Goal: Task Accomplishment & Management: Manage account settings

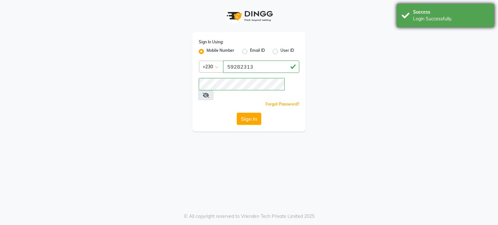
click at [410, 13] on div "Success Login Successfully." at bounding box center [445, 15] width 97 height 23
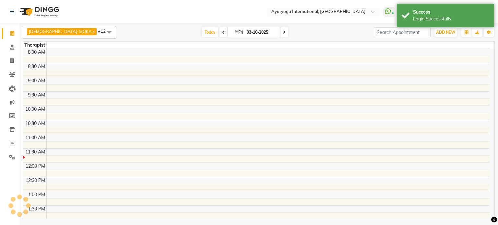
select select "en"
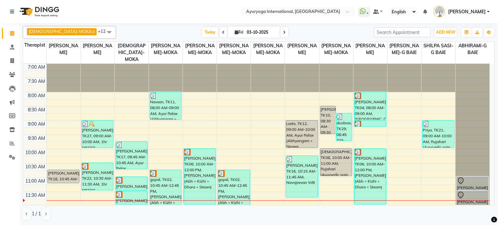
click at [235, 32] on icon at bounding box center [237, 32] width 4 height 4
select select "10"
select select "2025"
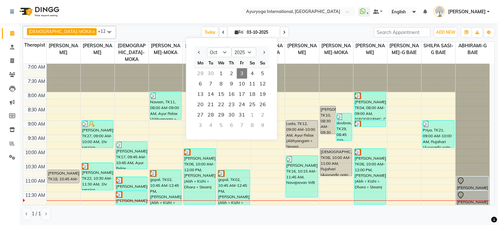
click at [235, 32] on icon at bounding box center [237, 32] width 4 height 4
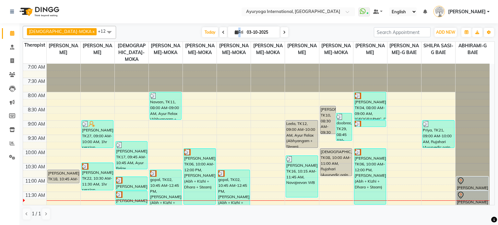
click at [235, 32] on icon at bounding box center [237, 32] width 4 height 4
select select "10"
select select "2025"
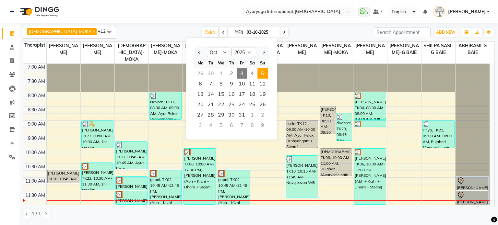
click at [260, 73] on span "5" at bounding box center [262, 73] width 10 height 10
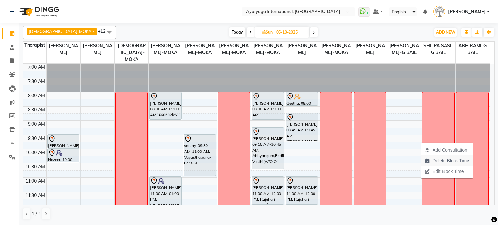
click at [452, 161] on span "Delete Block Time" at bounding box center [450, 160] width 37 height 7
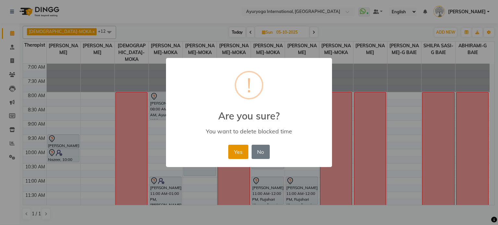
click at [231, 153] on button "Yes" at bounding box center [238, 152] width 20 height 14
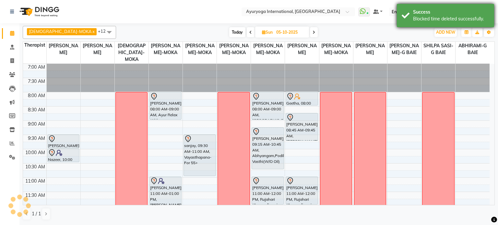
click at [429, 19] on div "Blocked time deleted successfully." at bounding box center [451, 19] width 76 height 7
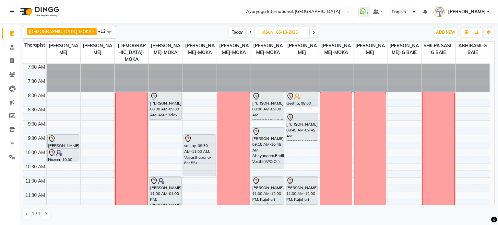
click at [229, 33] on span "Today" at bounding box center [237, 32] width 16 height 10
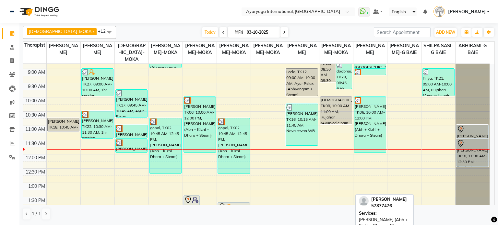
scroll to position [49, 0]
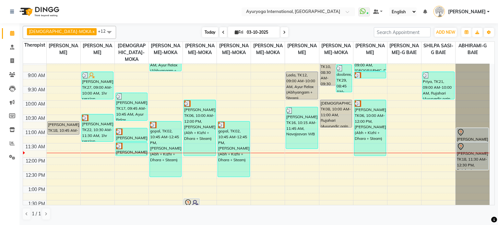
click at [202, 31] on span "Today" at bounding box center [210, 32] width 16 height 10
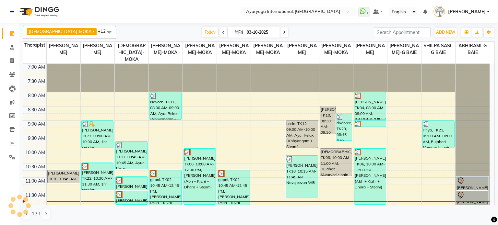
scroll to position [113, 0]
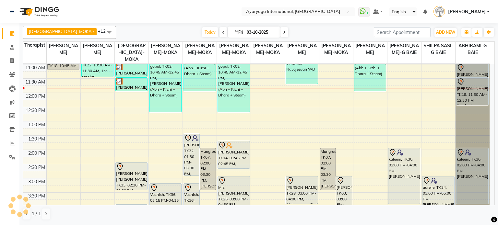
click at [283, 33] on icon at bounding box center [284, 32] width 3 height 4
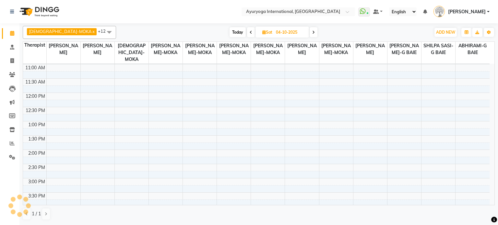
click at [309, 31] on span at bounding box center [313, 32] width 8 height 10
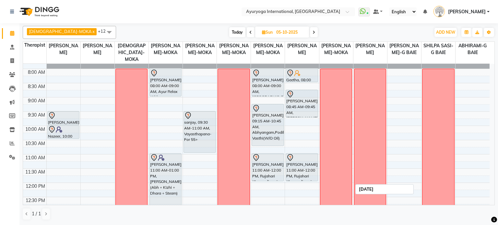
scroll to position [0, 0]
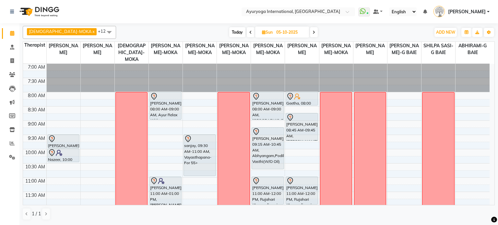
click at [229, 34] on span "Today" at bounding box center [237, 32] width 16 height 10
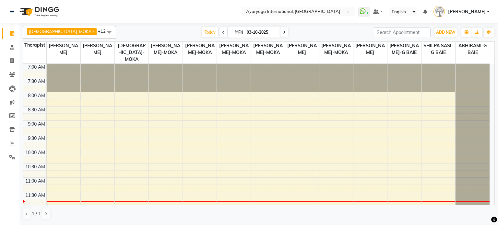
scroll to position [113, 0]
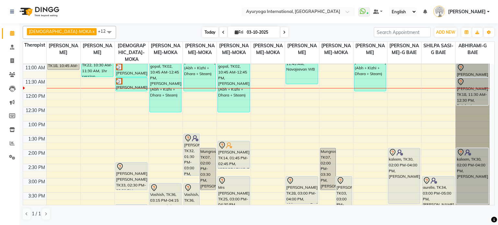
click at [202, 34] on span "Today" at bounding box center [210, 32] width 16 height 10
click at [202, 33] on span "Today" at bounding box center [210, 32] width 16 height 10
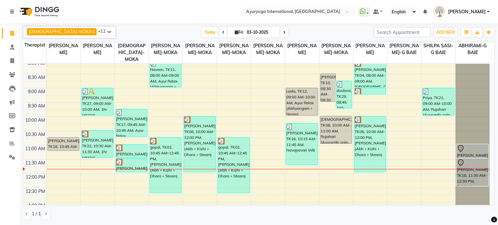
scroll to position [16, 0]
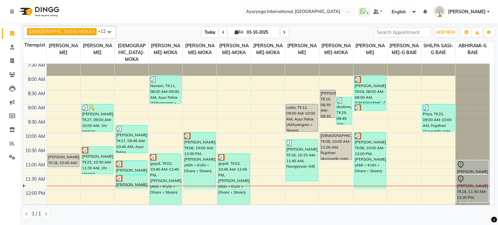
click at [202, 32] on span "Today" at bounding box center [210, 32] width 16 height 10
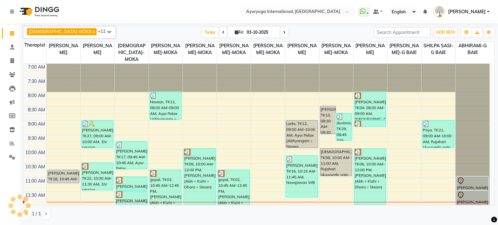
scroll to position [113, 0]
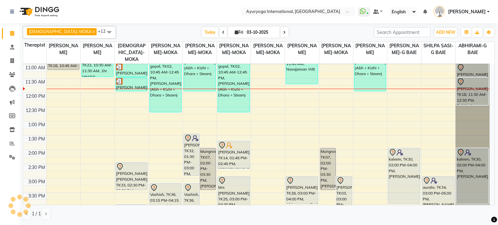
click at [271, 30] on div "[DATE] [DATE]" at bounding box center [244, 33] width 87 height 10
click at [280, 32] on span at bounding box center [284, 32] width 8 height 10
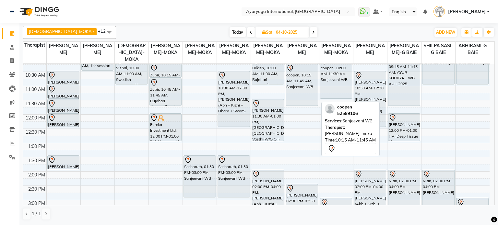
scroll to position [0, 0]
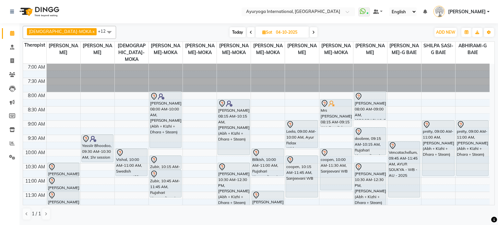
click at [309, 36] on span at bounding box center [313, 32] width 8 height 10
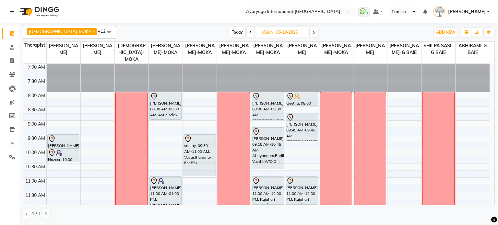
click at [229, 30] on span "Today" at bounding box center [237, 32] width 16 height 10
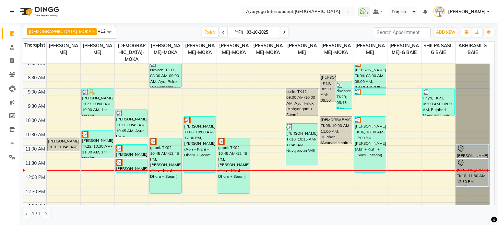
scroll to position [32, 0]
click at [202, 31] on span "Today" at bounding box center [210, 32] width 16 height 10
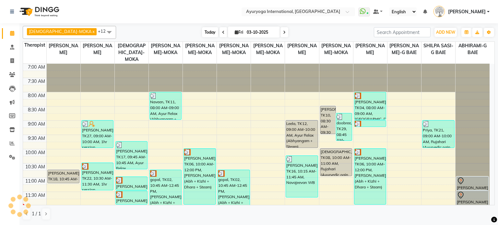
scroll to position [141, 0]
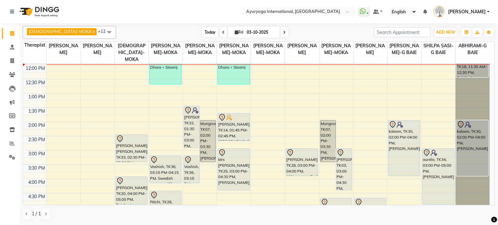
click at [202, 32] on span "Today" at bounding box center [210, 32] width 16 height 10
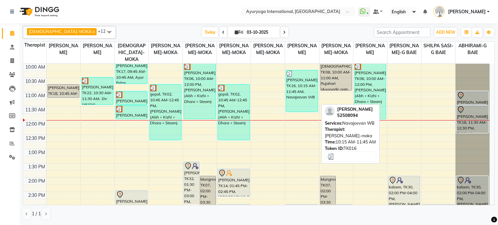
scroll to position [83, 0]
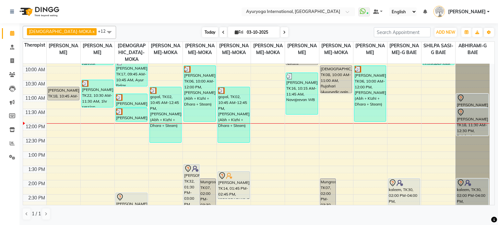
click at [202, 32] on span "Today" at bounding box center [210, 32] width 16 height 10
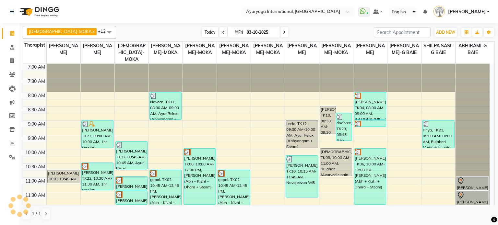
scroll to position [141, 0]
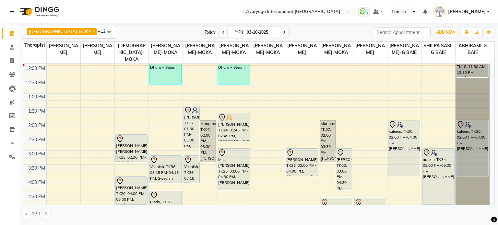
click at [202, 32] on span "Today" at bounding box center [210, 32] width 16 height 10
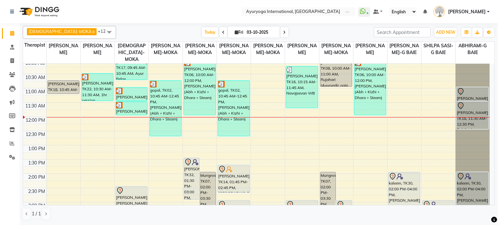
scroll to position [92, 0]
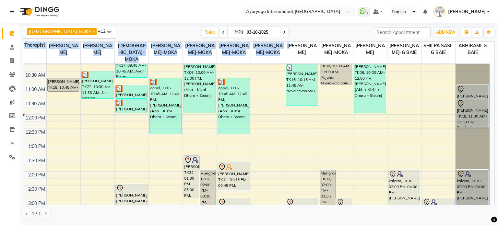
drag, startPoint x: 255, startPoint y: 41, endPoint x: 340, endPoint y: 71, distance: 90.2
click at [340, 71] on div "VISHNU-MOKA x [PERSON_NAME]-MOKA x [PERSON_NAME]-G BAIE x [PERSON_NAME]-MOKA x …" at bounding box center [259, 123] width 472 height 200
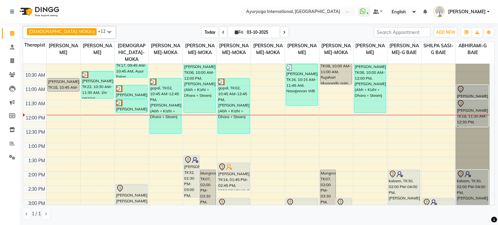
click at [202, 32] on span "Today" at bounding box center [210, 32] width 16 height 10
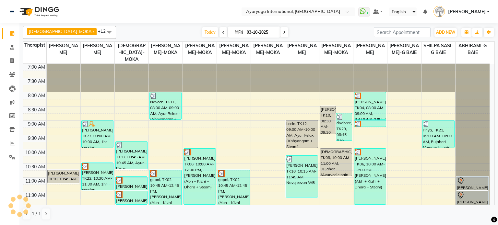
scroll to position [142, 0]
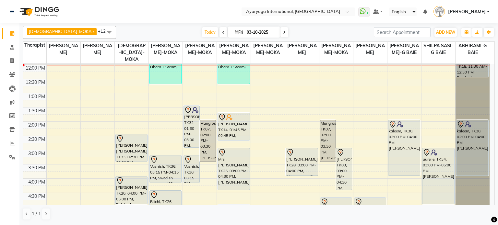
click at [280, 35] on span at bounding box center [284, 32] width 8 height 10
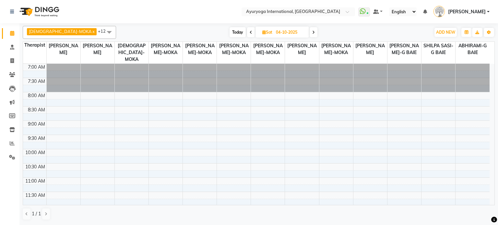
scroll to position [141, 0]
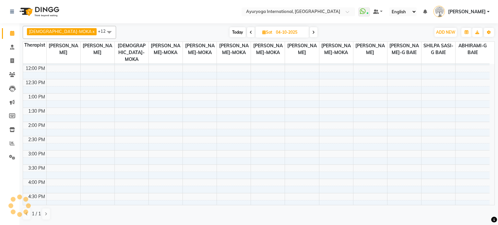
click at [309, 31] on span at bounding box center [313, 32] width 8 height 10
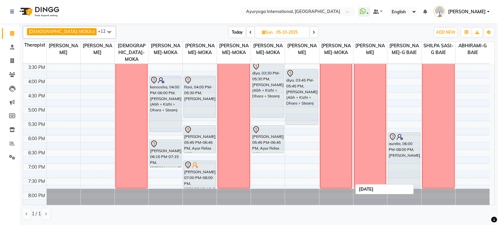
scroll to position [254, 0]
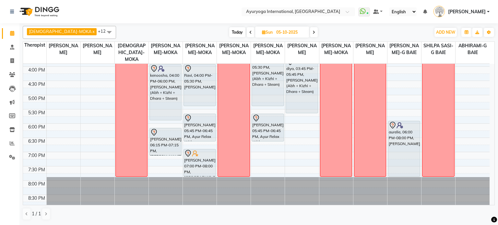
click at [229, 31] on span "Today" at bounding box center [237, 32] width 16 height 10
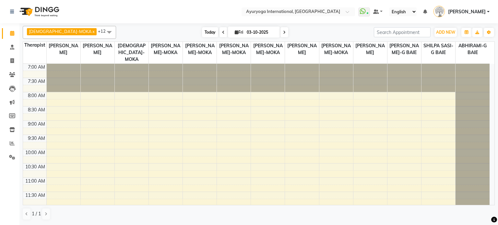
scroll to position [141, 0]
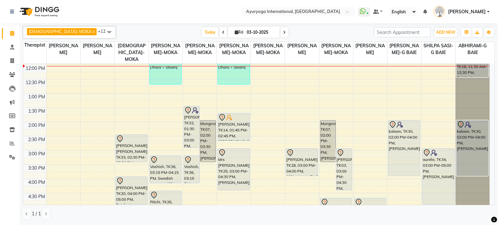
click at [75, 9] on nav "Select Location × Ayuryoga International, [GEOGRAPHIC_DATA] Rd WhatsApp Status …" at bounding box center [249, 11] width 498 height 23
click at [202, 34] on span "Today" at bounding box center [210, 32] width 16 height 10
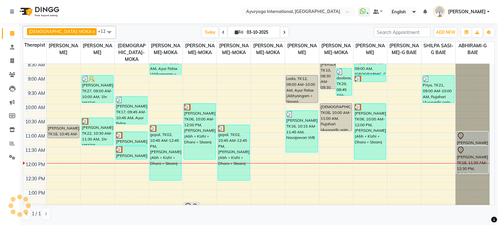
scroll to position [44, 0]
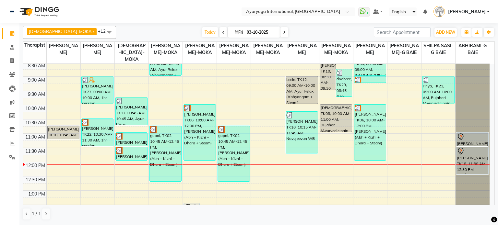
click at [280, 32] on span at bounding box center [284, 32] width 8 height 10
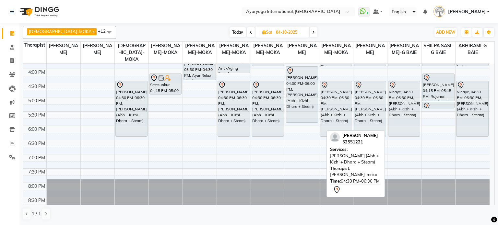
scroll to position [254, 0]
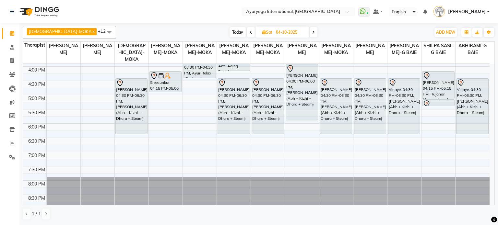
click at [309, 29] on span at bounding box center [313, 32] width 8 height 10
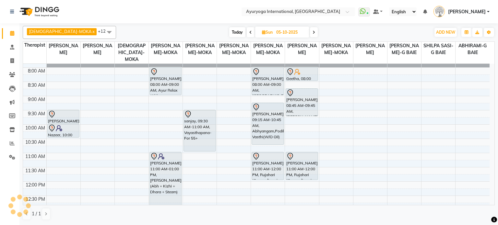
scroll to position [0, 0]
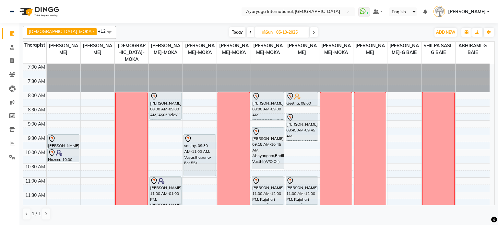
click at [229, 29] on span "Today" at bounding box center [237, 32] width 16 height 10
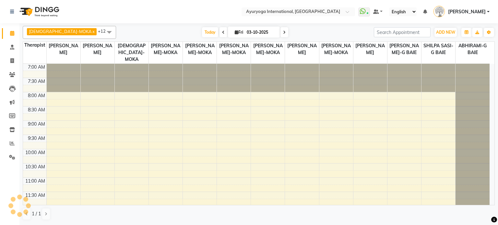
scroll to position [141, 0]
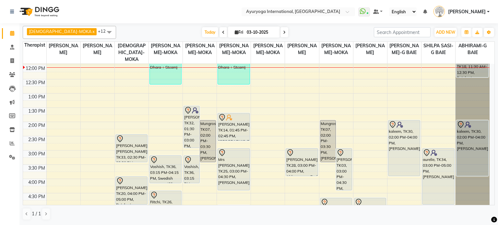
click at [432, 20] on nav "Select Location × Ayuryoga International, [GEOGRAPHIC_DATA] Rd WhatsApp Status …" at bounding box center [249, 11] width 498 height 23
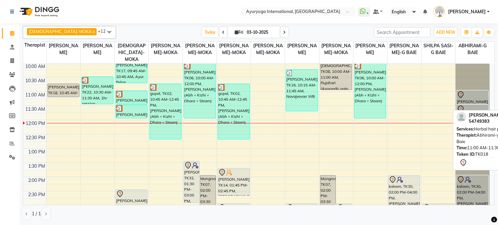
scroll to position [76, 0]
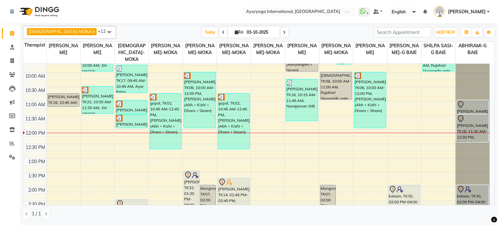
click at [283, 34] on icon at bounding box center [284, 32] width 3 height 4
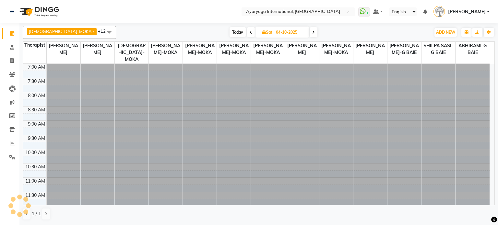
scroll to position [141, 0]
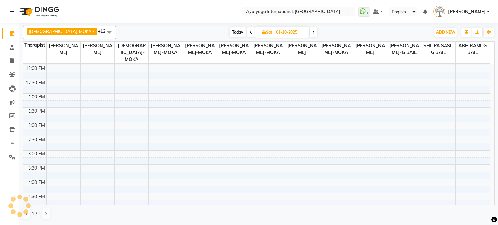
click at [309, 31] on span at bounding box center [313, 32] width 8 height 10
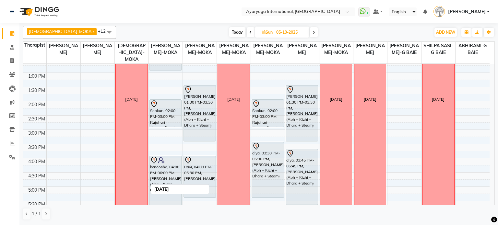
scroll to position [0, 0]
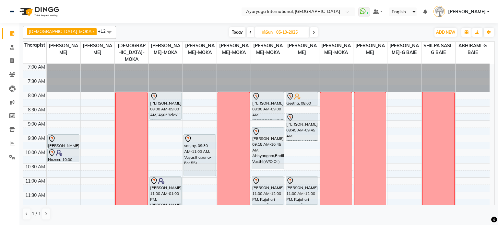
click at [229, 29] on span "Today" at bounding box center [237, 32] width 16 height 10
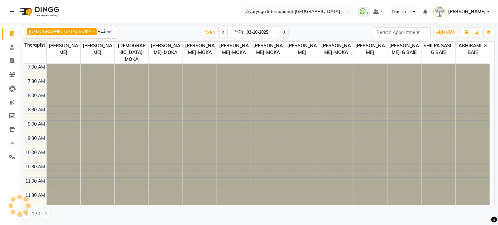
scroll to position [141, 0]
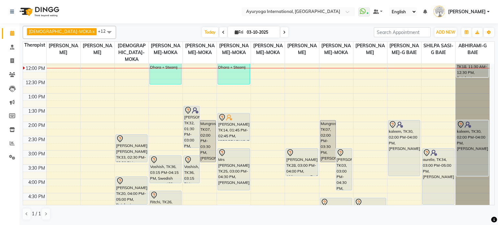
click at [447, 17] on link "[PERSON_NAME]" at bounding box center [461, 11] width 56 height 11
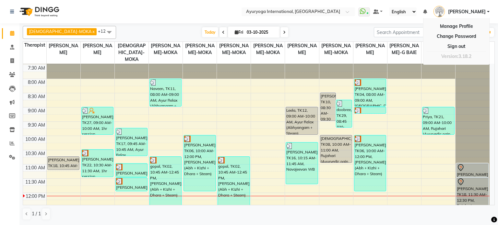
scroll to position [12, 0]
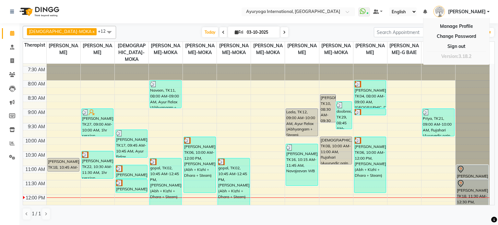
click at [280, 27] on span at bounding box center [284, 32] width 8 height 10
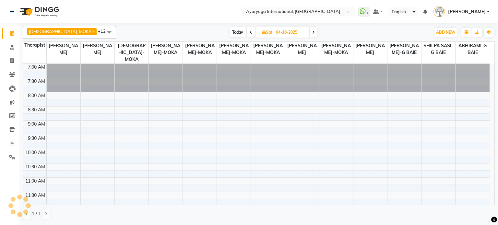
scroll to position [141, 0]
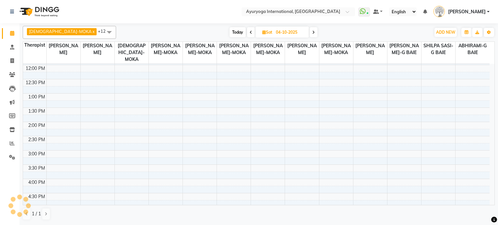
click at [301, 31] on div "[DATE] [DATE]" at bounding box center [273, 33] width 89 height 10
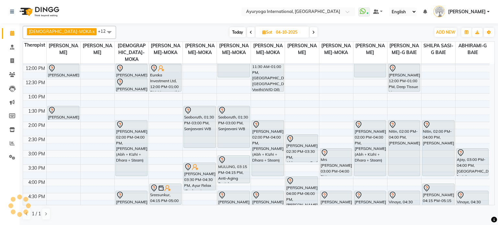
click at [309, 29] on span at bounding box center [313, 32] width 8 height 10
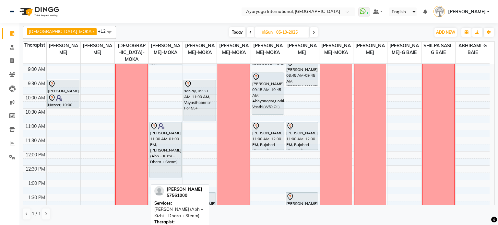
scroll to position [0, 0]
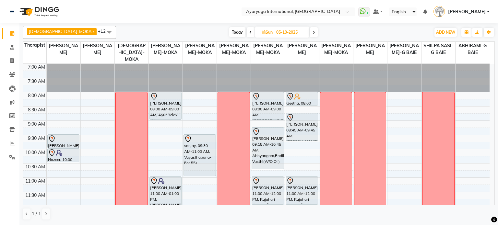
click at [229, 31] on span "Today" at bounding box center [237, 32] width 16 height 10
type input "03-10-2025"
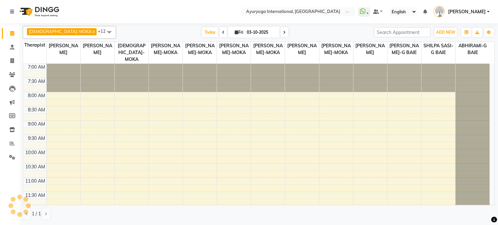
scroll to position [141, 0]
